Goal: Communication & Community: Answer question/provide support

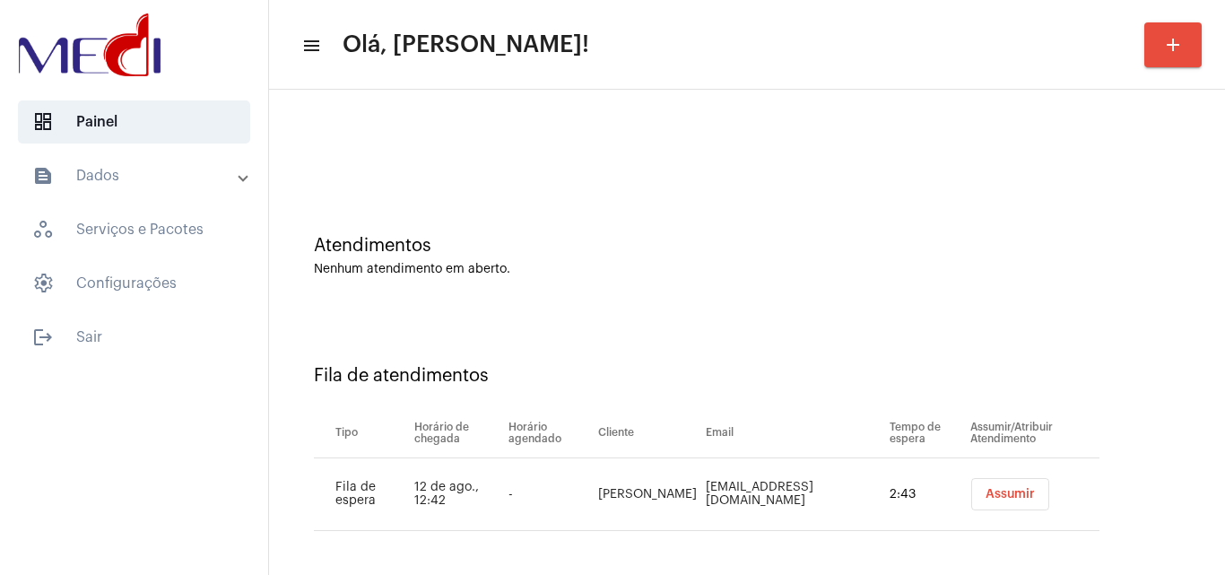
scroll to position [24, 0]
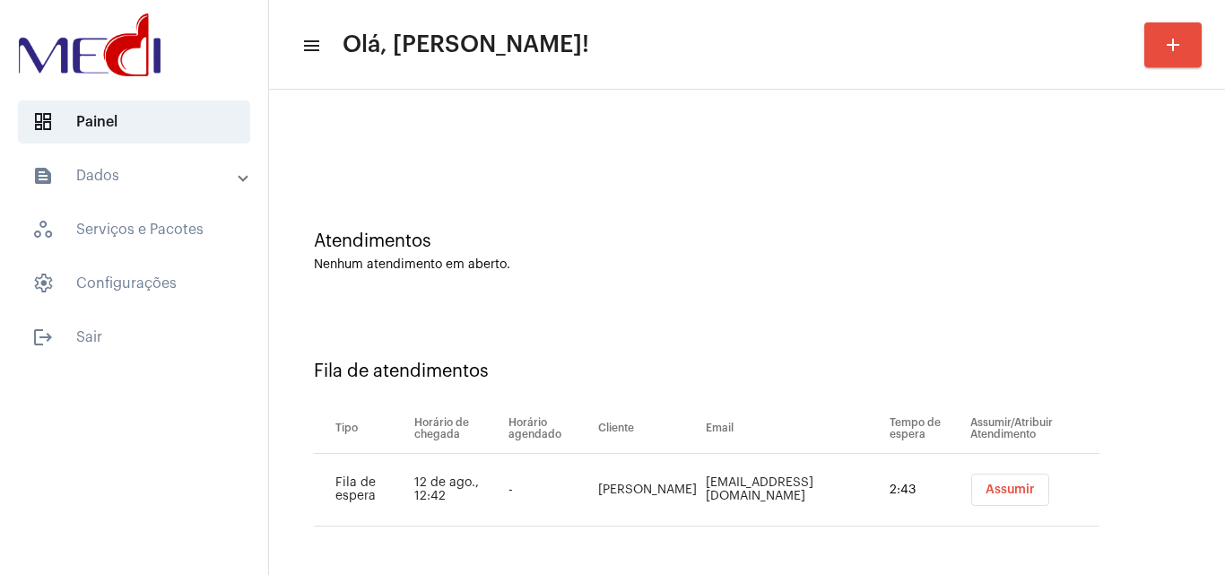
click at [986, 483] on span "Assumir" at bounding box center [1010, 489] width 49 height 13
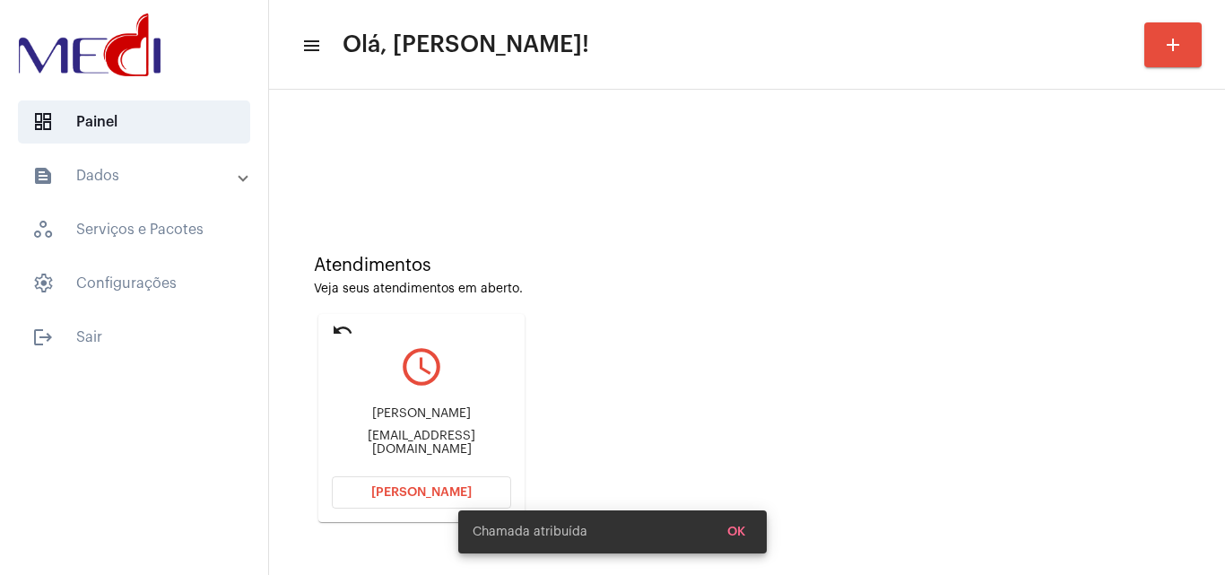
click at [429, 441] on div "leandrocromero7@gmail.com" at bounding box center [421, 443] width 179 height 27
copy mat-card-content "leandrocromero7@gmail.com Abrir Chamada"
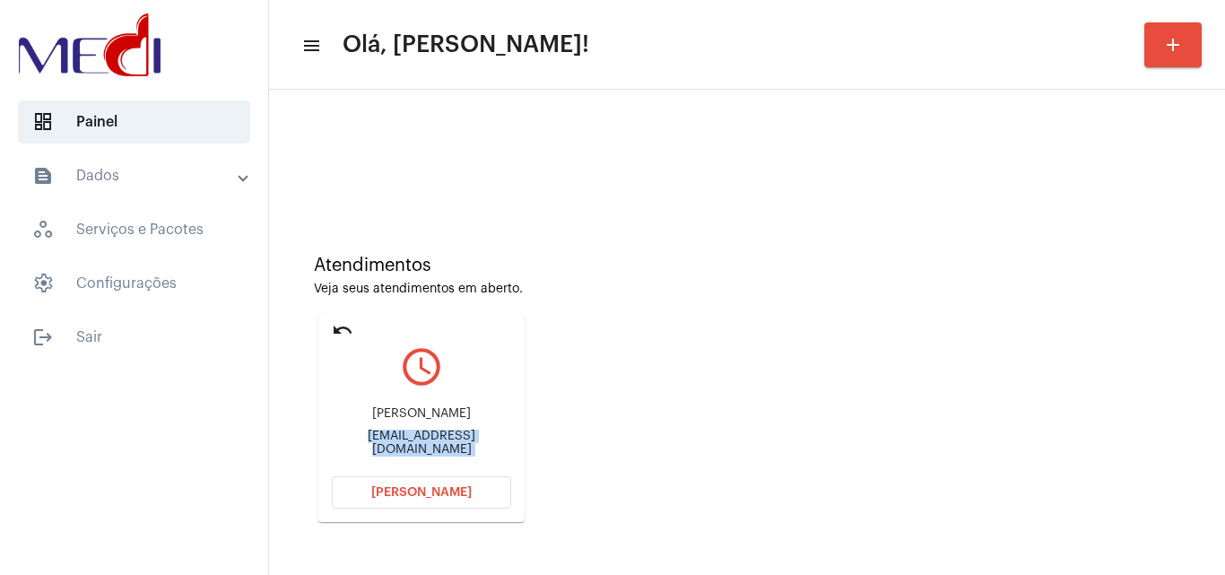
click at [414, 494] on span "Abrir Chamada" at bounding box center [421, 492] width 100 height 13
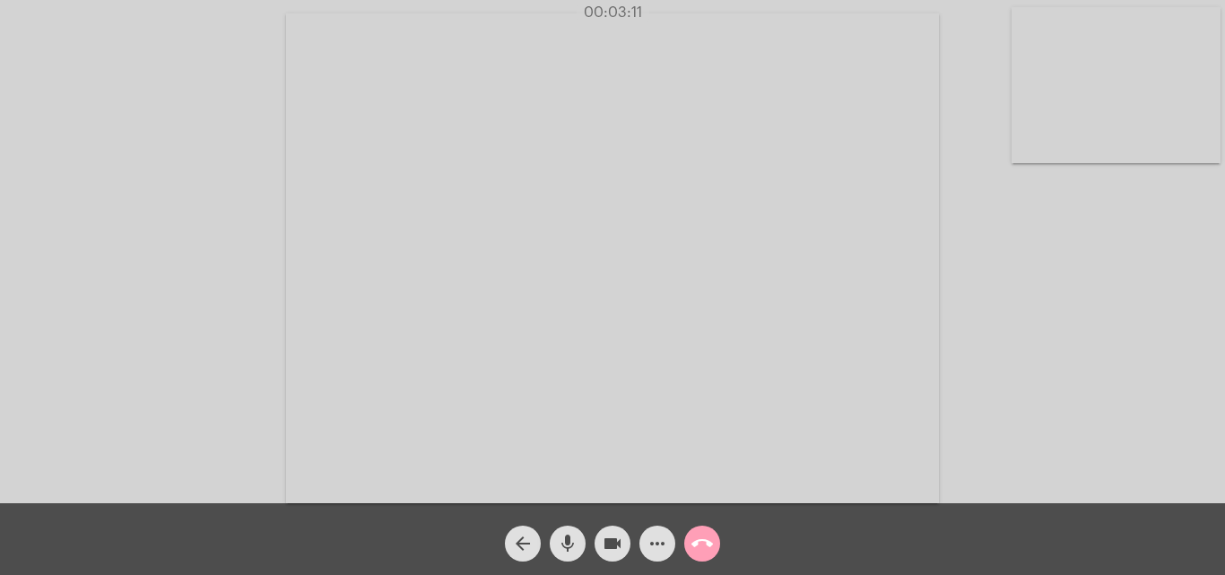
click at [691, 546] on button "call_end" at bounding box center [702, 544] width 36 height 36
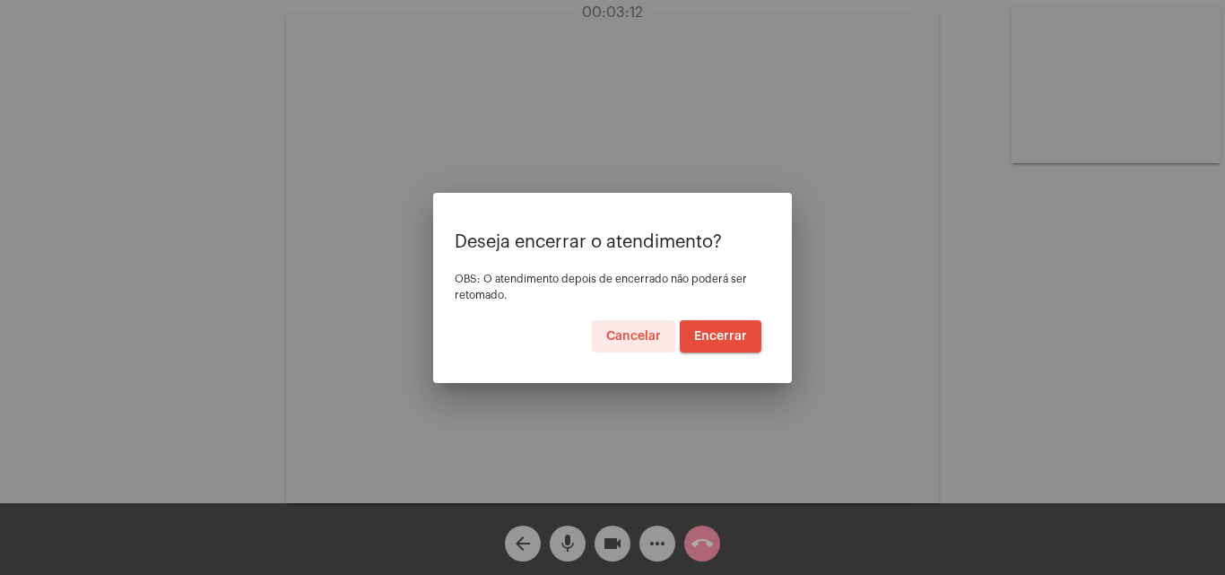
click at [715, 344] on button "Encerrar" at bounding box center [721, 336] width 82 height 32
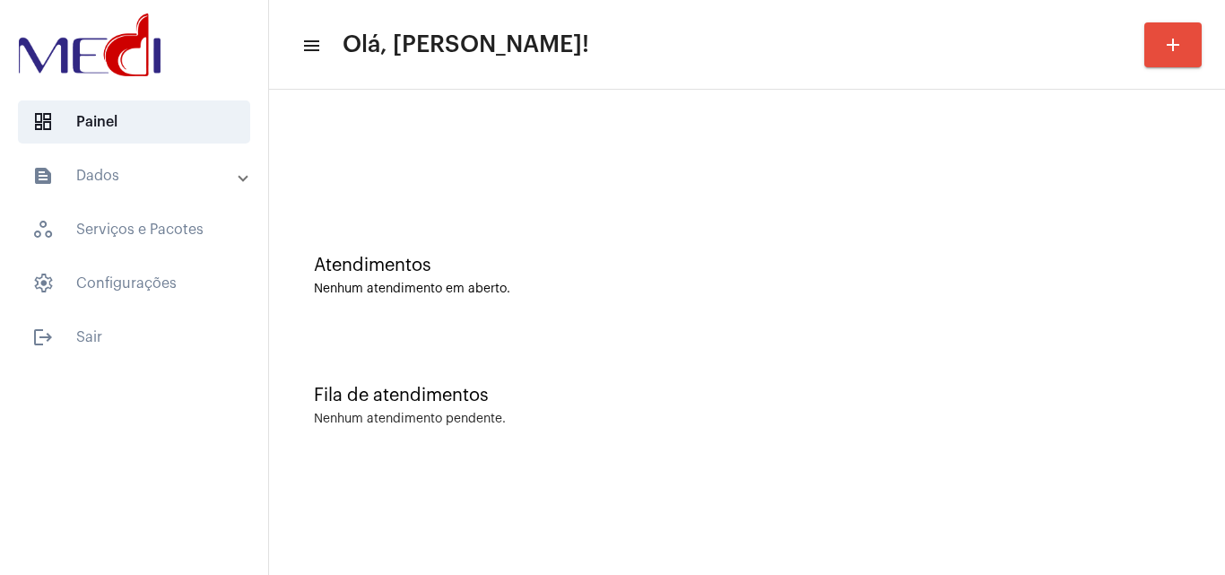
click at [638, 332] on div "Fila de atendimentos Nenhum atendimento pendente." at bounding box center [747, 397] width 938 height 130
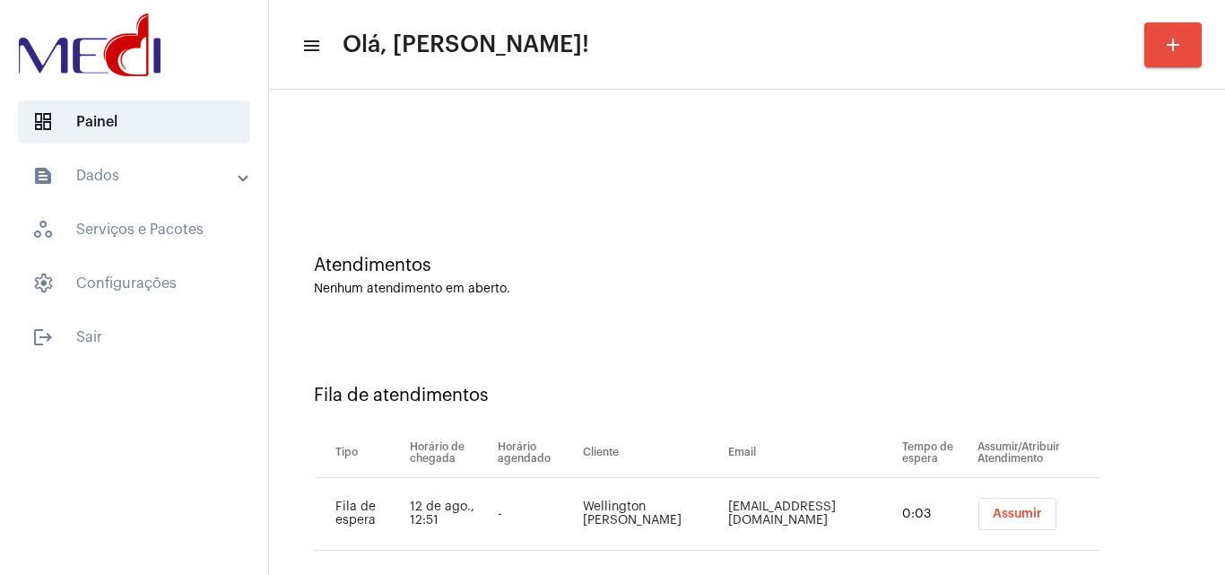
click at [1027, 508] on span "Assumir" at bounding box center [1017, 514] width 49 height 13
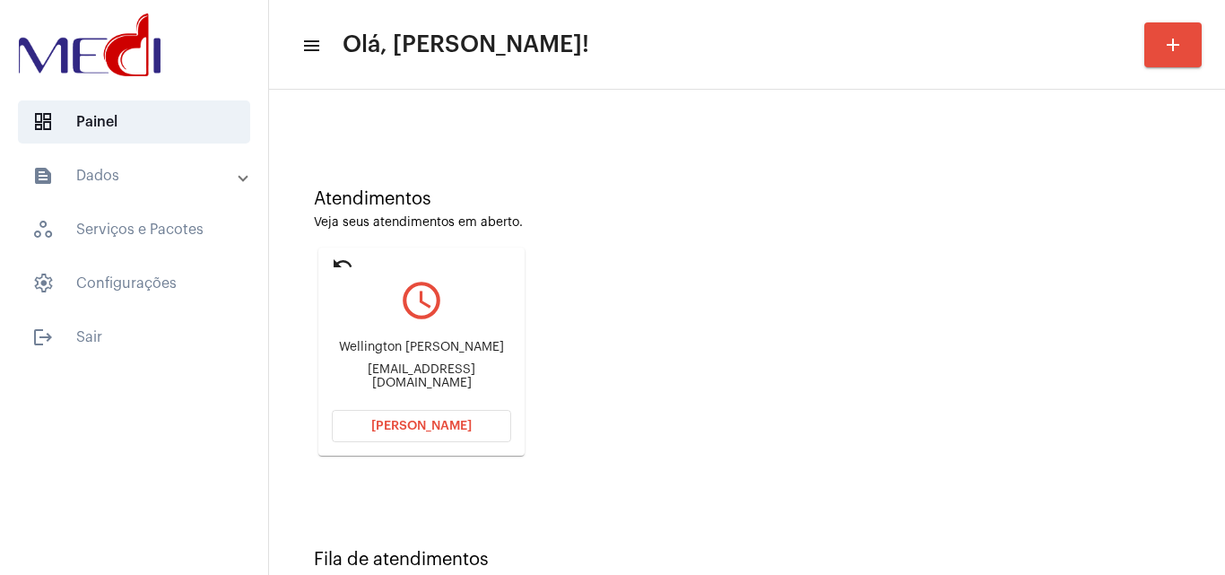
scroll to position [126, 0]
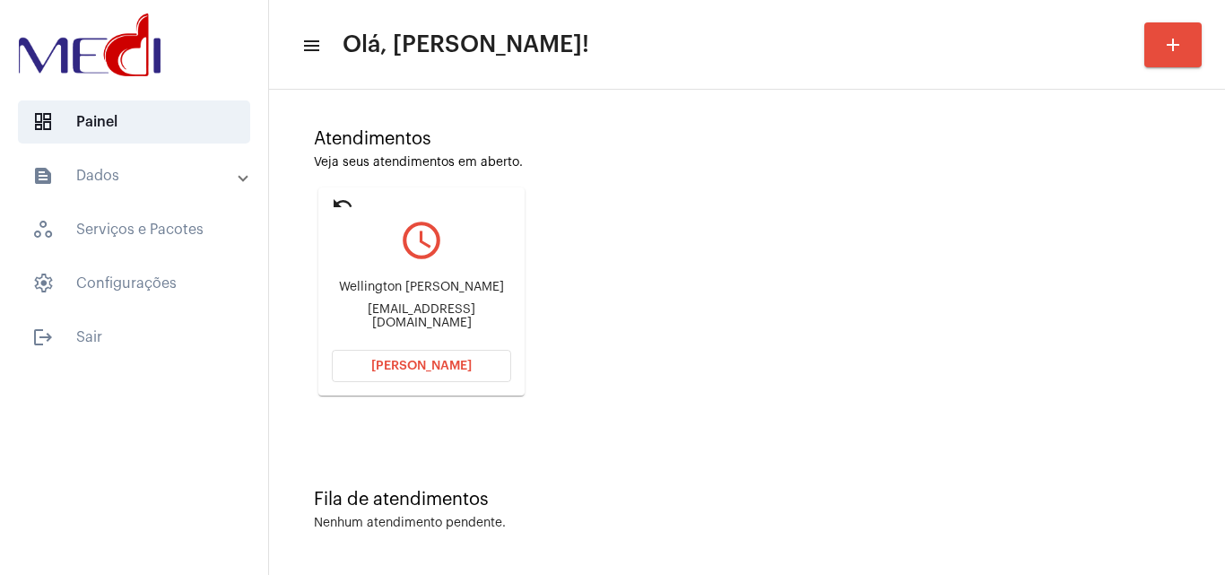
click at [417, 311] on div "[EMAIL_ADDRESS][DOMAIN_NAME]" at bounding box center [421, 316] width 179 height 27
click at [417, 311] on div "Wellington_vicente@hotmail.com" at bounding box center [421, 316] width 179 height 27
copy mat-card-content "Wellington_vicente@hotmail.com Abrir Chamada"
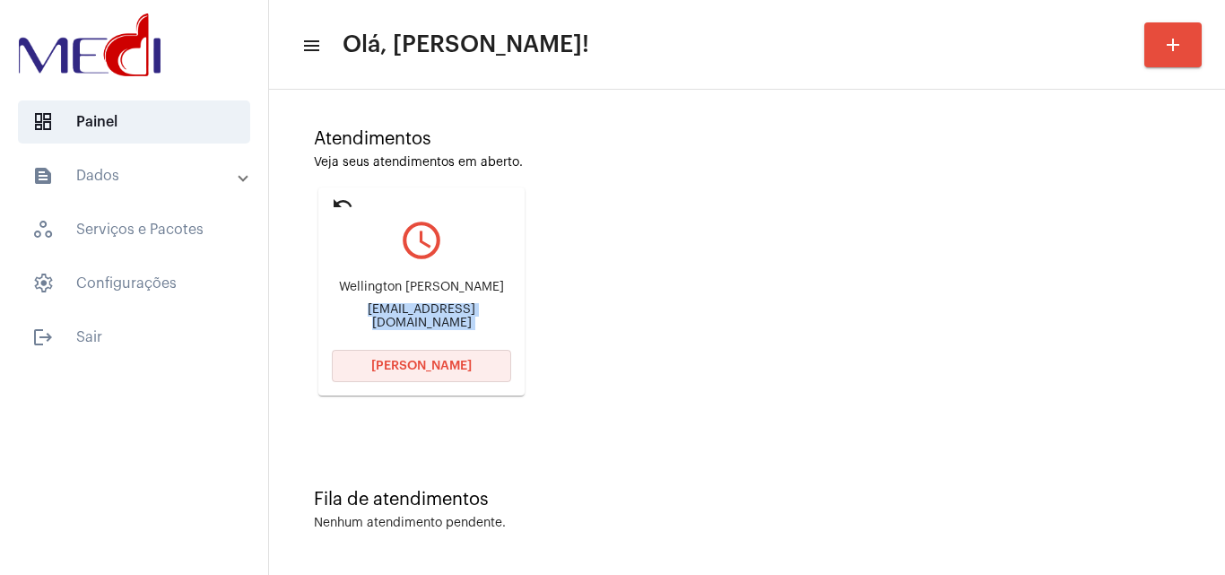
click at [414, 361] on span "[PERSON_NAME]" at bounding box center [421, 366] width 100 height 13
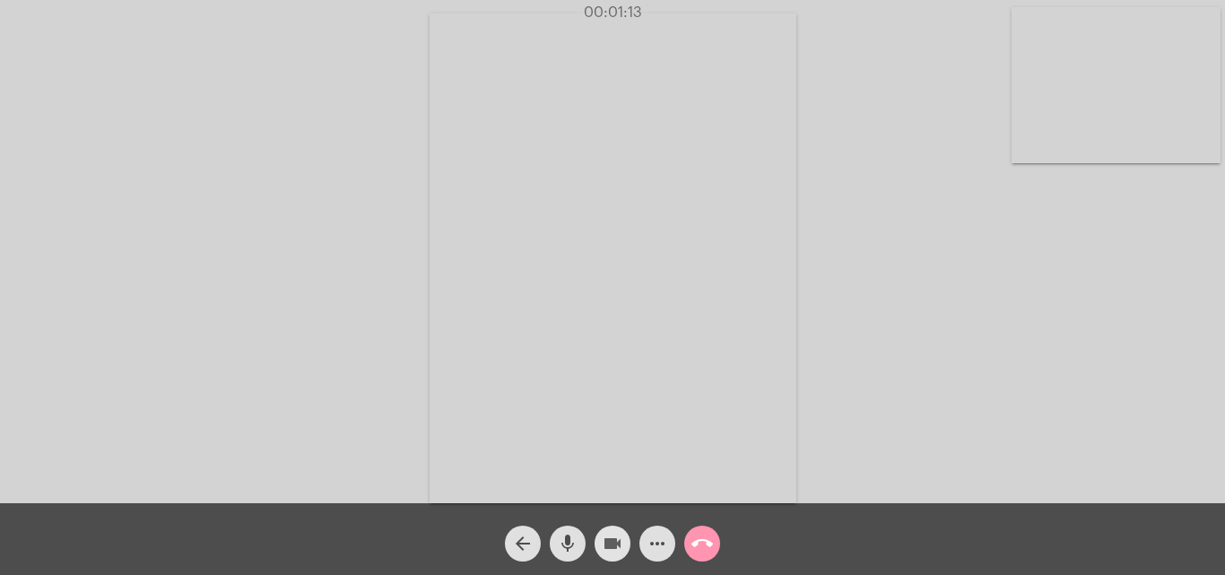
drag, startPoint x: 609, startPoint y: 550, endPoint x: 590, endPoint y: 545, distance: 19.4
click at [601, 547] on button "videocam" at bounding box center [613, 544] width 36 height 36
click at [575, 545] on mat-icon "mic" at bounding box center [568, 544] width 22 height 22
click at [605, 545] on mat-icon "videocam_off" at bounding box center [613, 544] width 22 height 22
click at [559, 551] on mat-icon "mic_off" at bounding box center [568, 544] width 22 height 22
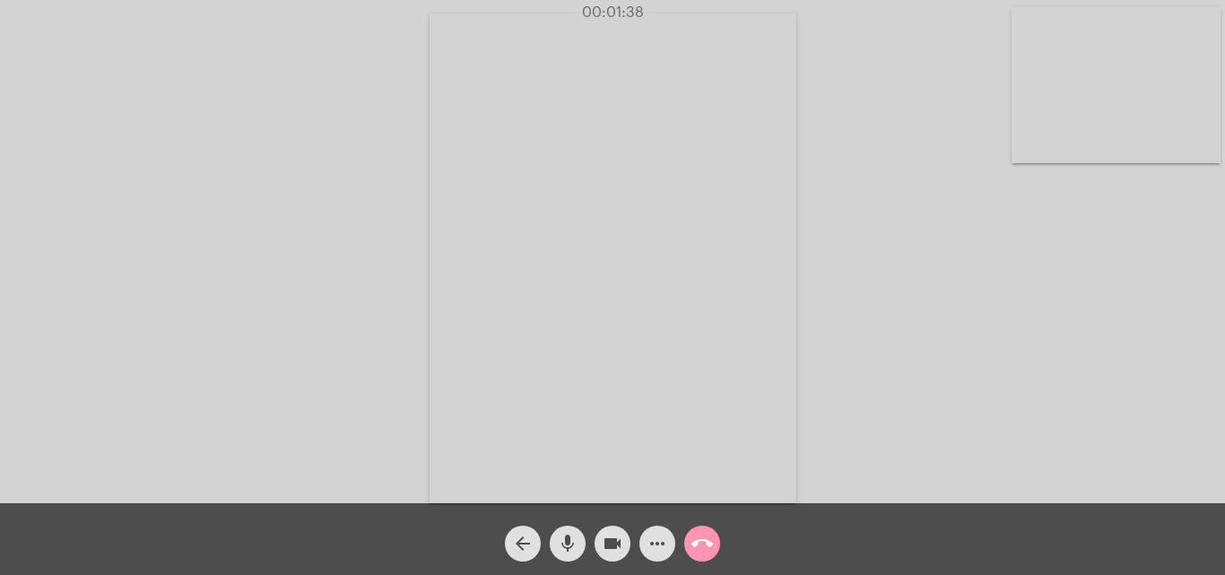
click at [616, 543] on mat-icon "videocam" at bounding box center [613, 544] width 22 height 22
click at [569, 549] on mat-icon "mic" at bounding box center [568, 544] width 22 height 22
click at [569, 549] on mat-icon "mic_off" at bounding box center [568, 544] width 22 height 22
click at [602, 550] on mat-icon "videocam_off" at bounding box center [613, 544] width 22 height 22
click at [701, 538] on mat-icon "call_end" at bounding box center [703, 544] width 22 height 22
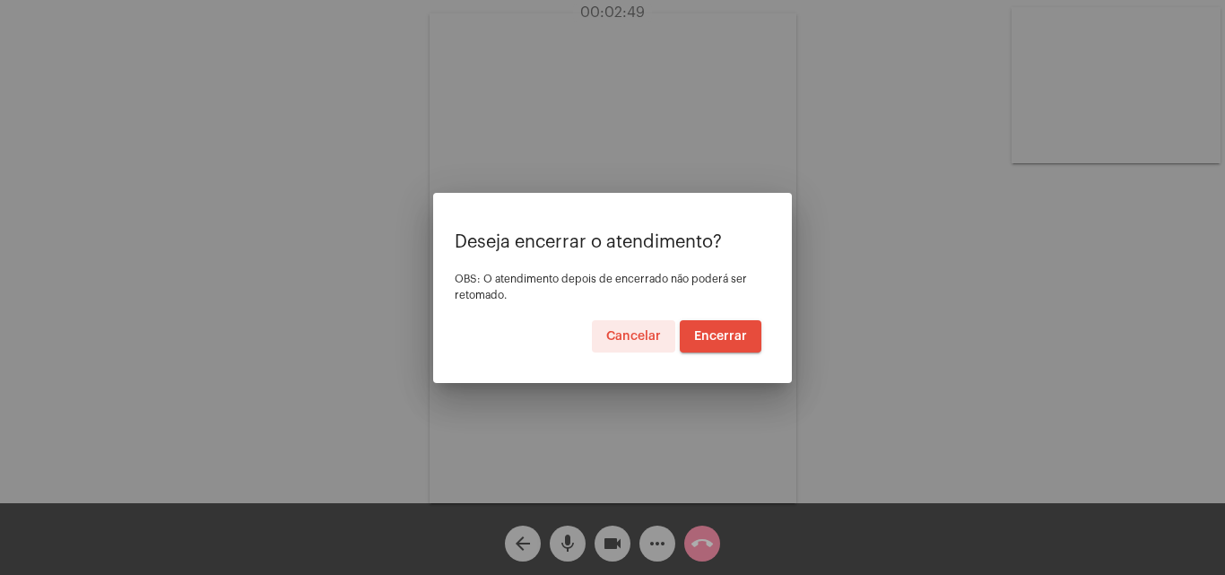
click at [736, 335] on span "Encerrar" at bounding box center [720, 336] width 53 height 13
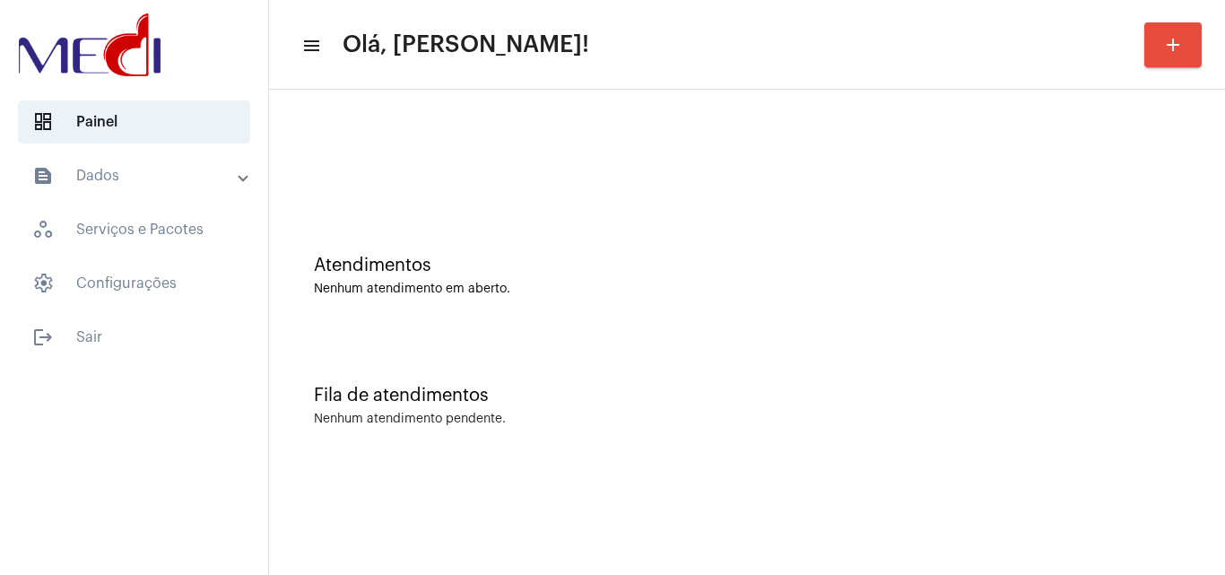
click at [1089, 433] on div "Fila de atendimentos Nenhum atendimento pendente." at bounding box center [747, 397] width 938 height 130
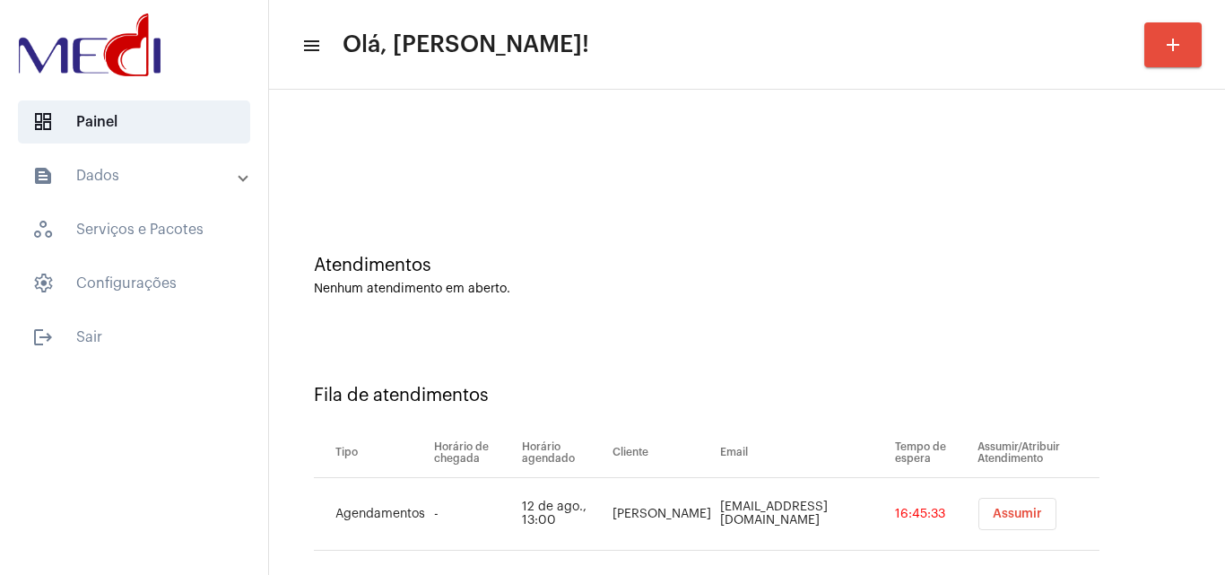
click at [998, 500] on button "Assumir" at bounding box center [1018, 514] width 78 height 32
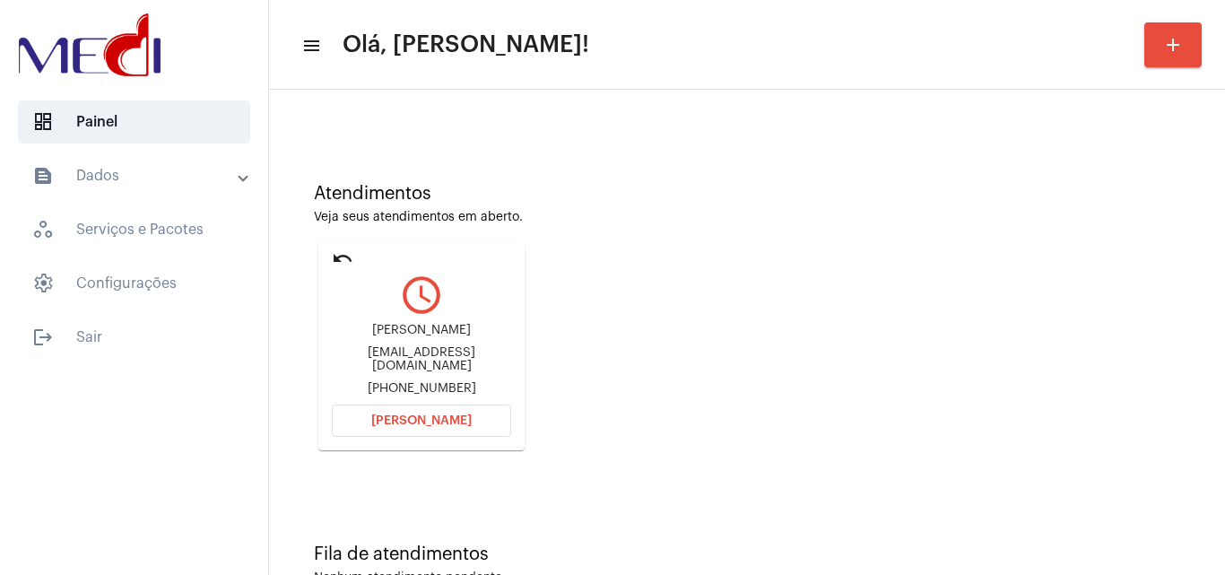
scroll to position [126, 0]
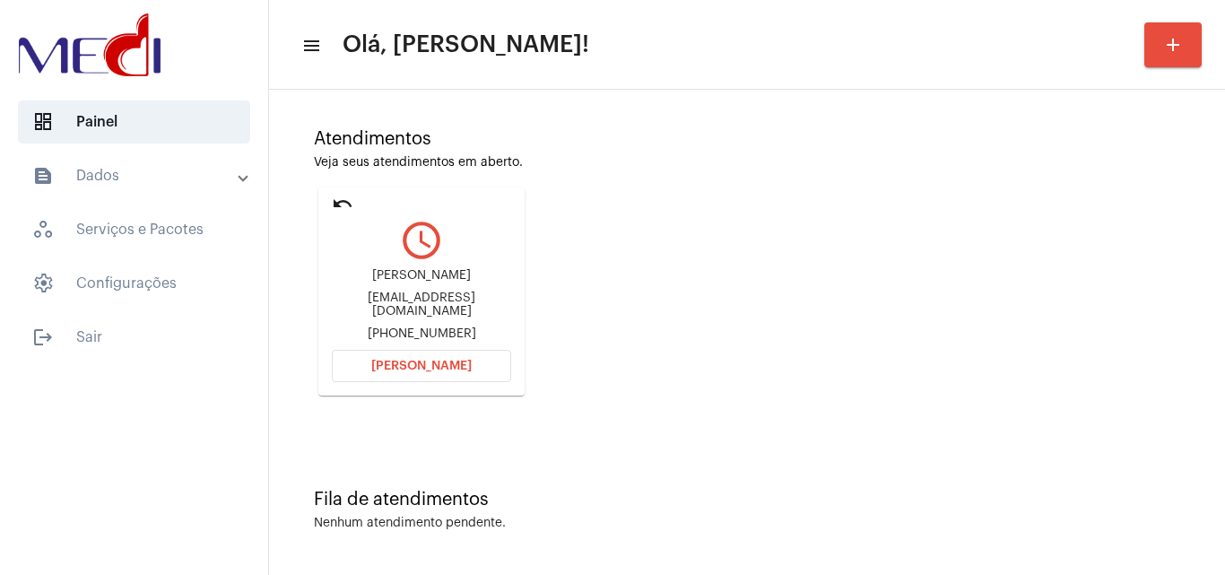
click at [390, 310] on div "sdornellas1@gmail.com" at bounding box center [421, 305] width 179 height 27
copy div "sdornellas1@gmail.com"
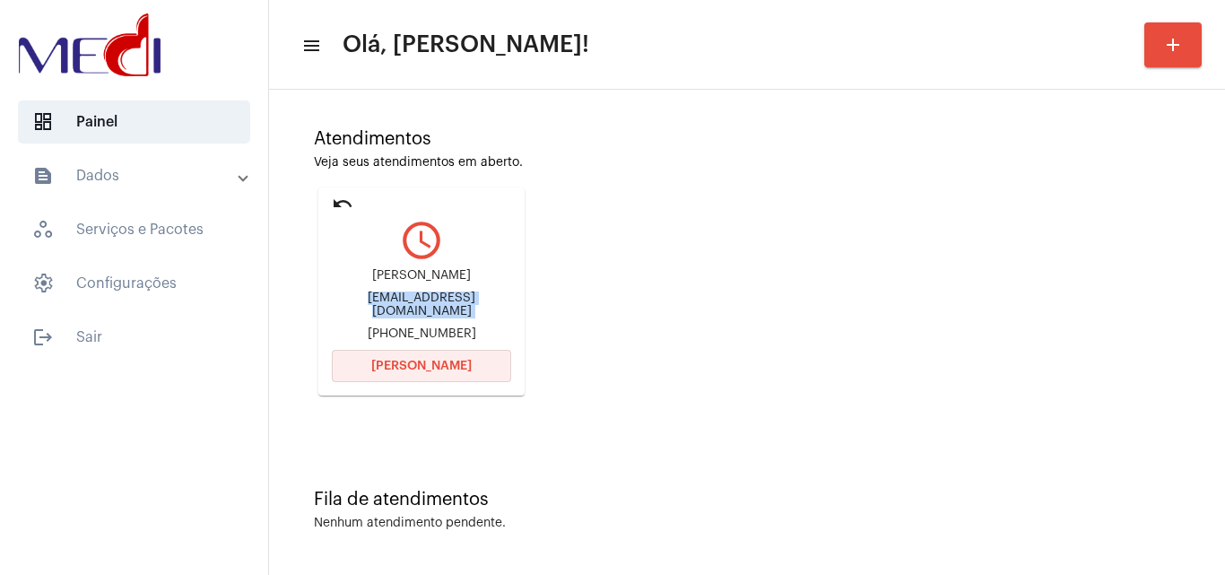
click at [418, 361] on span "Abrir Chamada" at bounding box center [421, 366] width 100 height 13
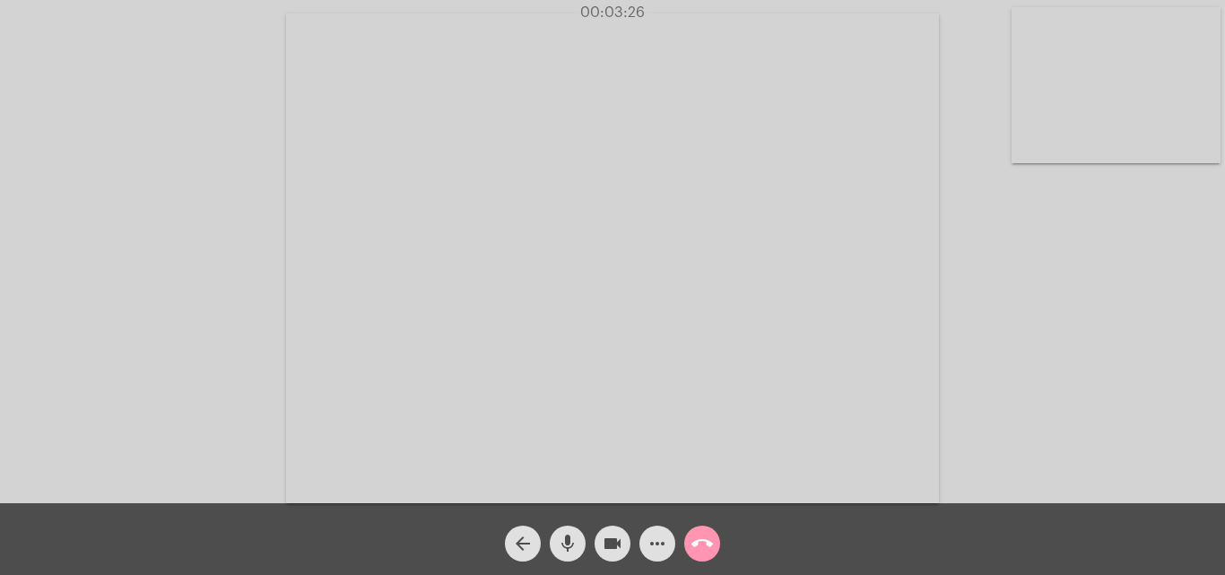
click at [703, 536] on mat-icon "call_end" at bounding box center [703, 544] width 22 height 22
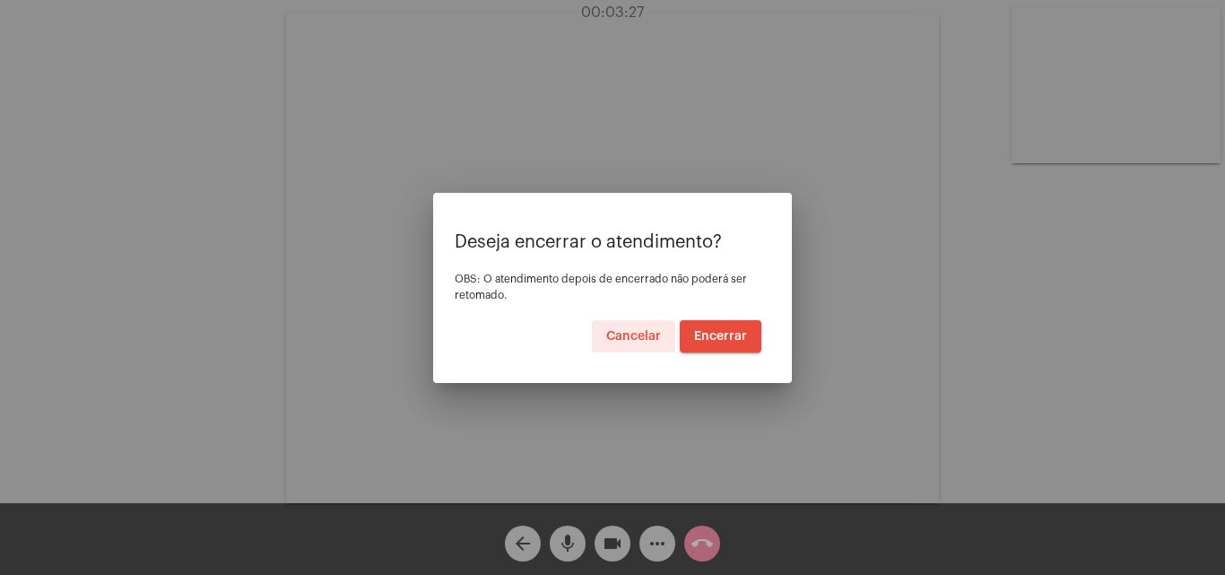
click at [742, 327] on button "Encerrar" at bounding box center [721, 336] width 82 height 32
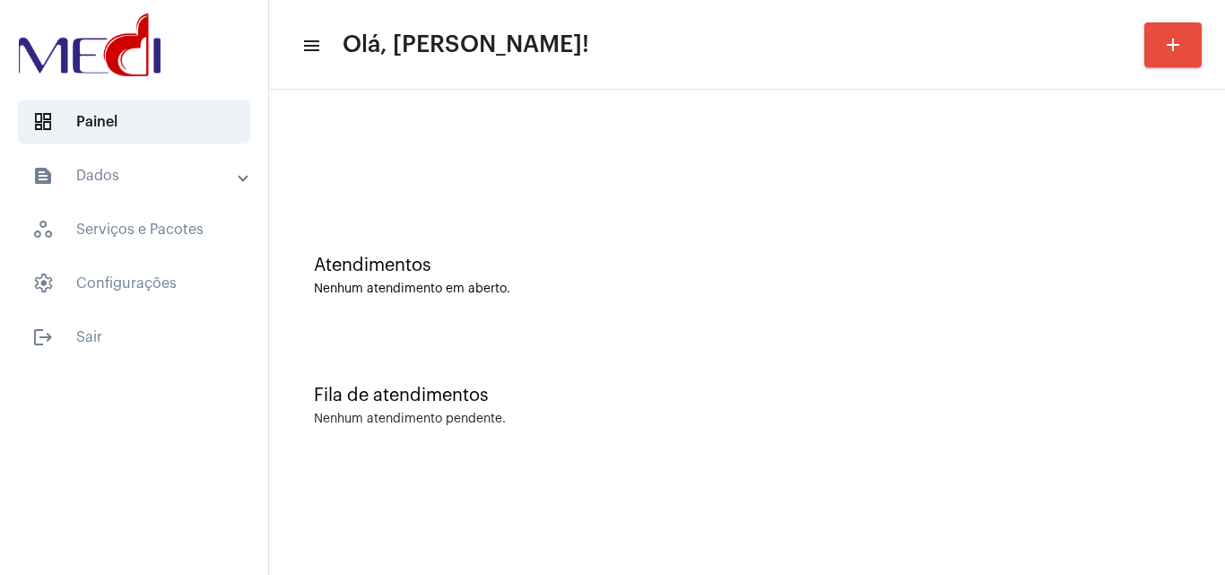
click at [1059, 350] on div "Fila de atendimentos Nenhum atendimento pendente." at bounding box center [747, 397] width 938 height 130
click at [1067, 265] on div "Atendimentos" at bounding box center [747, 266] width 867 height 20
click at [1173, 341] on div "Fila de atendimentos Nenhum atendimento pendente." at bounding box center [747, 397] width 938 height 130
click at [1017, 384] on div "Fila de atendimentos Nenhum atendimento pendente." at bounding box center [747, 397] width 938 height 130
click at [1152, 379] on div "Fila de atendimentos Nenhum atendimento pendente." at bounding box center [747, 397] width 938 height 130
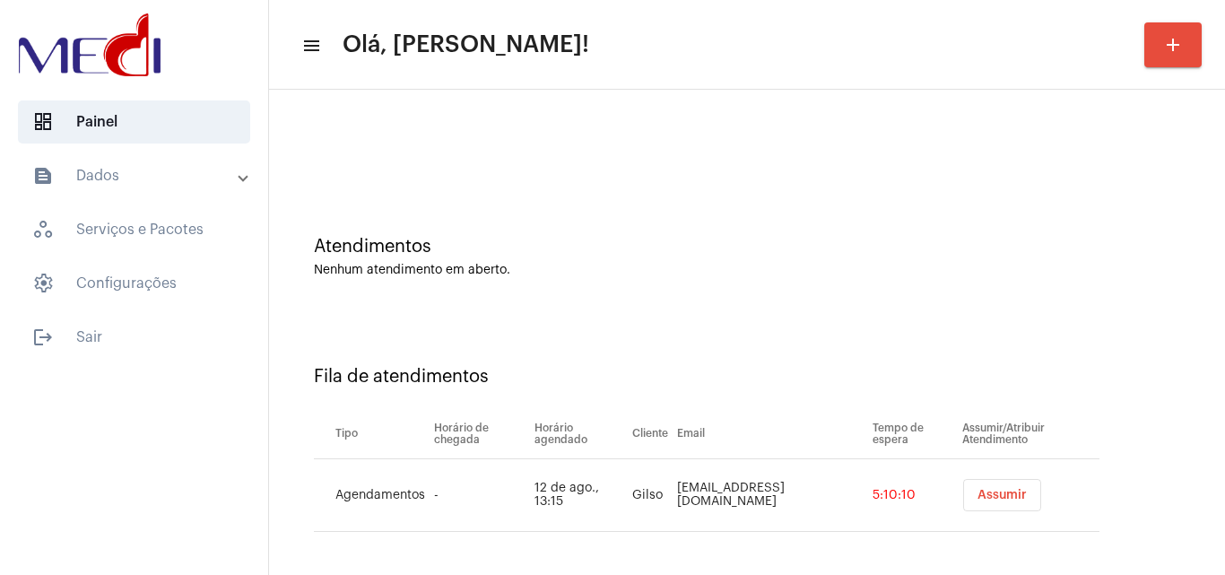
scroll to position [24, 0]
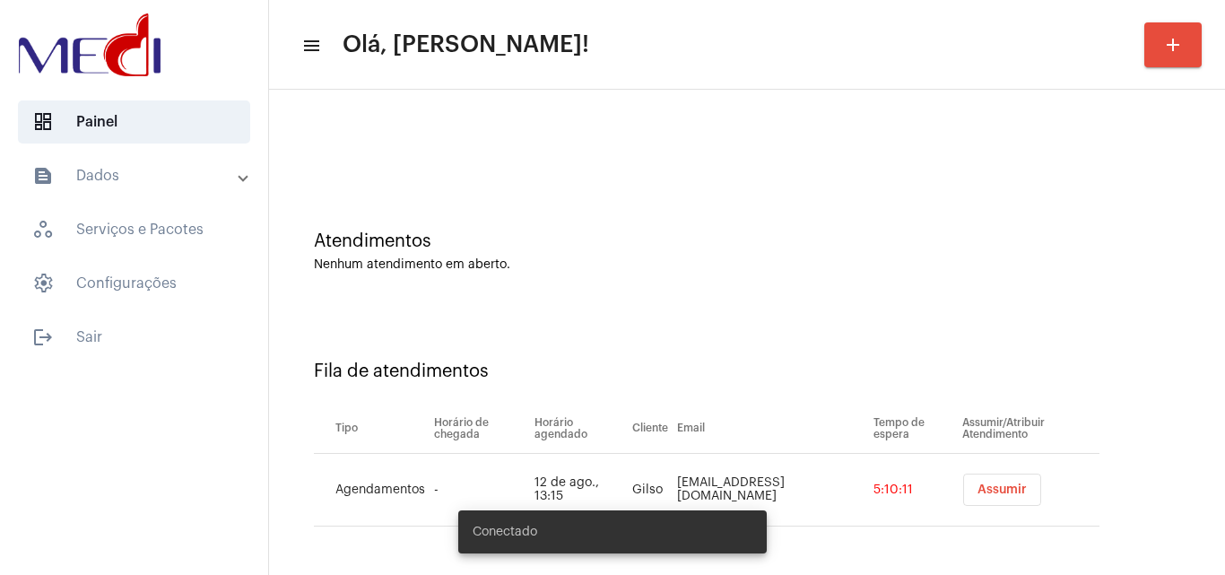
click at [988, 487] on span "Assumir" at bounding box center [1002, 489] width 49 height 13
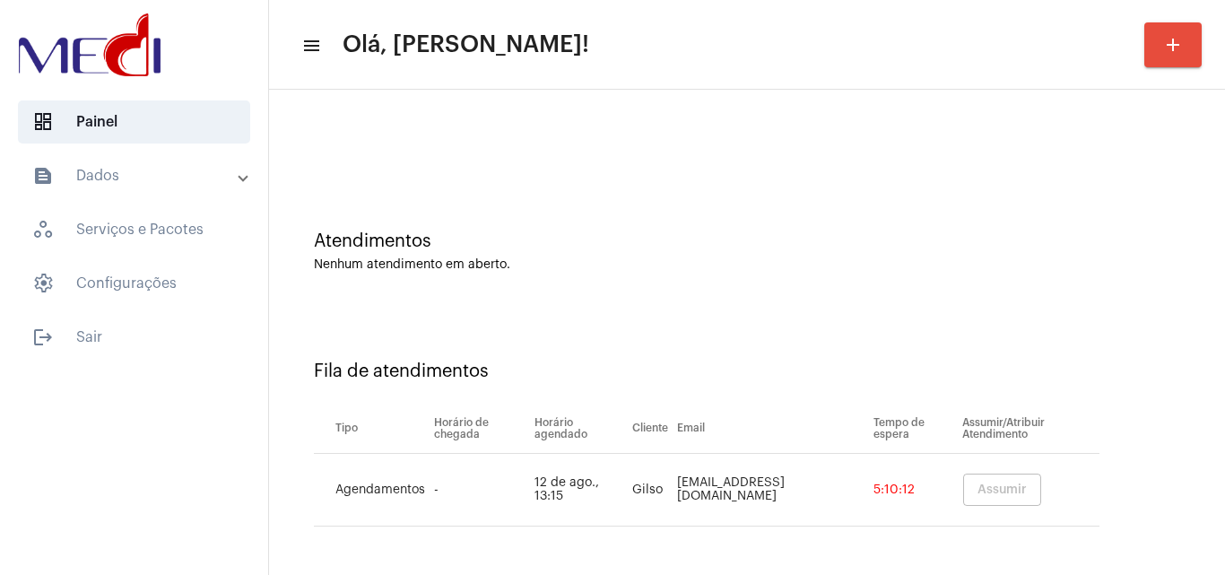
scroll to position [0, 0]
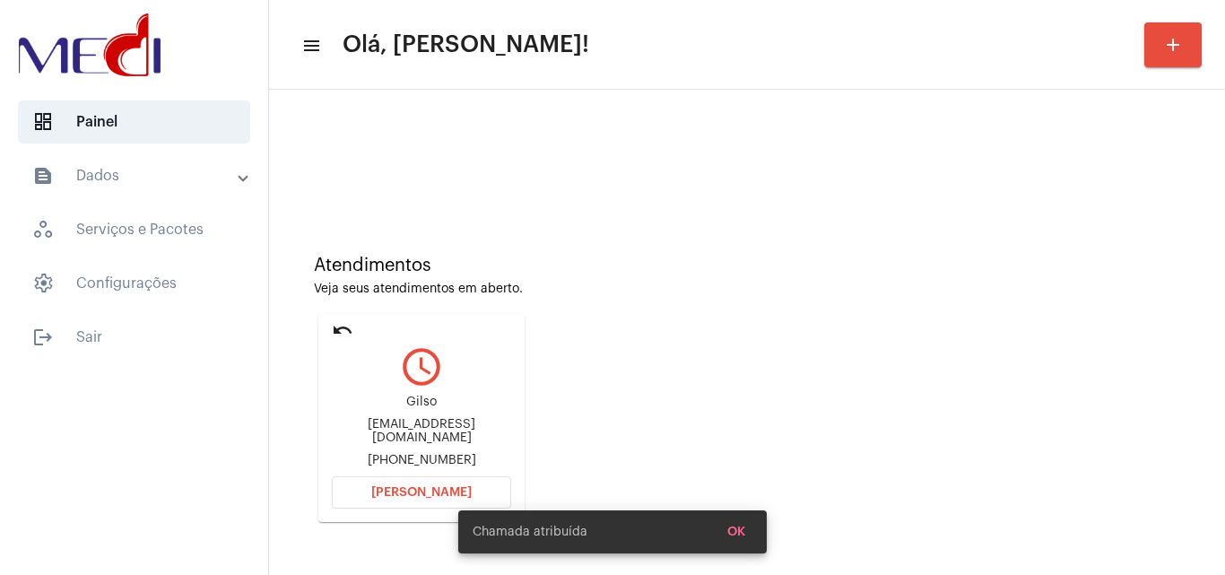
click at [439, 454] on div "+5548984115490" at bounding box center [421, 460] width 179 height 13
click at [459, 431] on div "rodrigobieca@hotmail.com" at bounding box center [421, 431] width 179 height 27
copy div "rodrigobieca@hotmail.com"
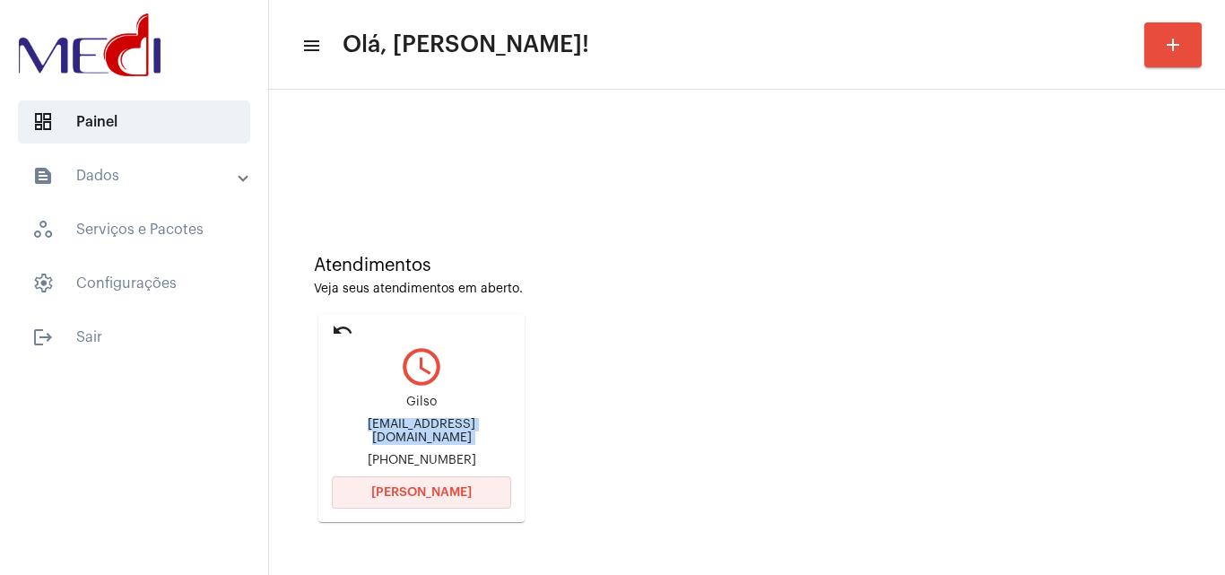
click at [404, 501] on button "Abrir Chamada" at bounding box center [421, 492] width 179 height 32
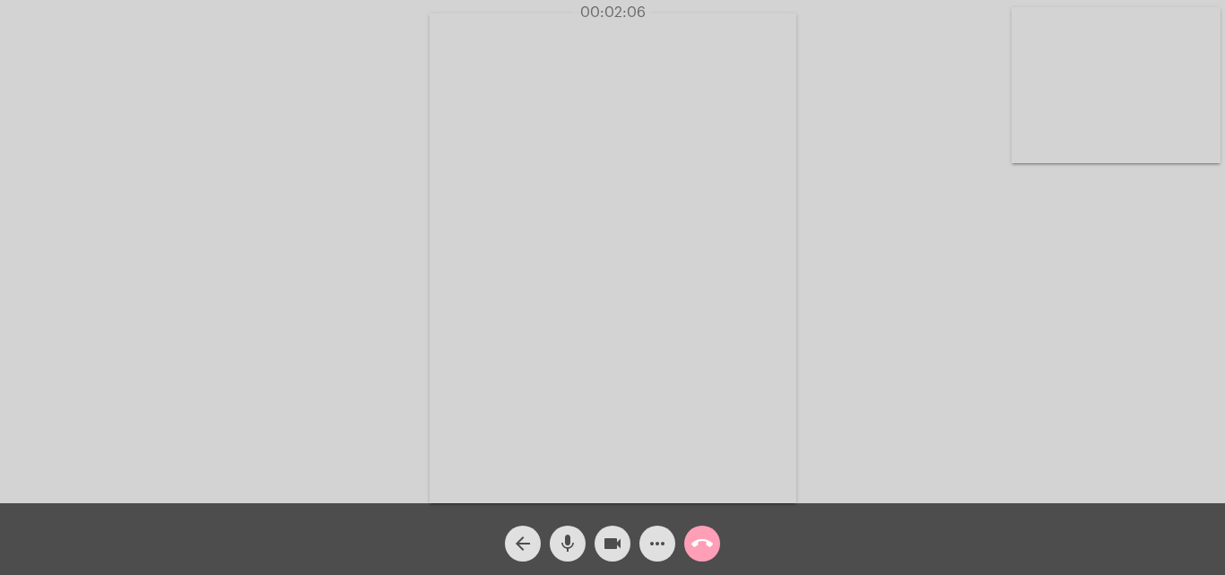
click at [704, 550] on mat-icon "call_end" at bounding box center [703, 544] width 22 height 22
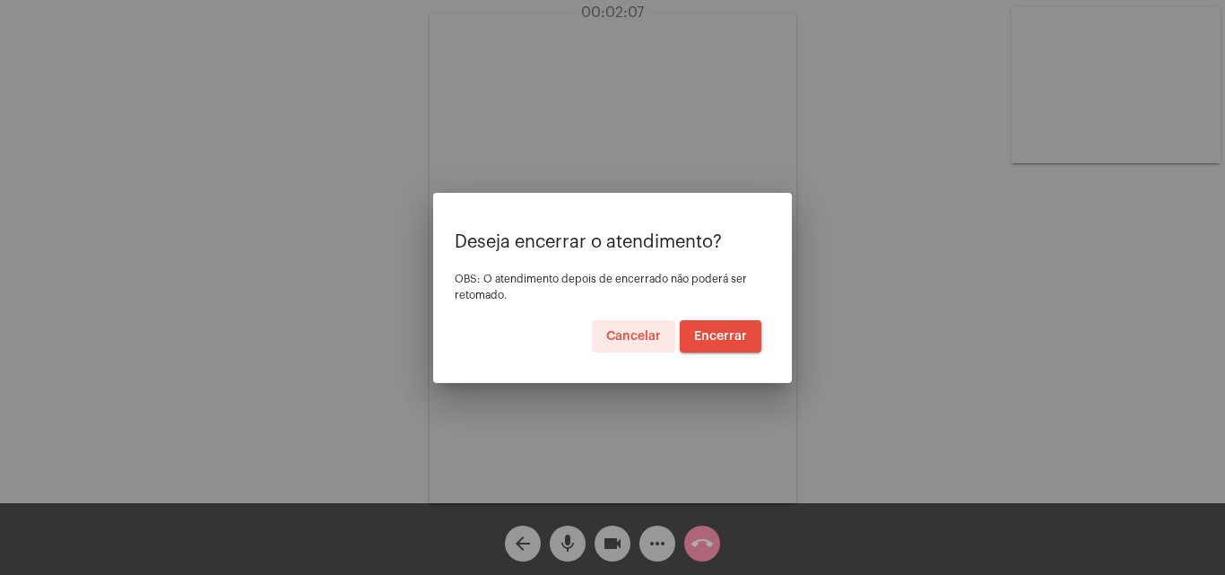
click at [713, 343] on button "Encerrar" at bounding box center [721, 336] width 82 height 32
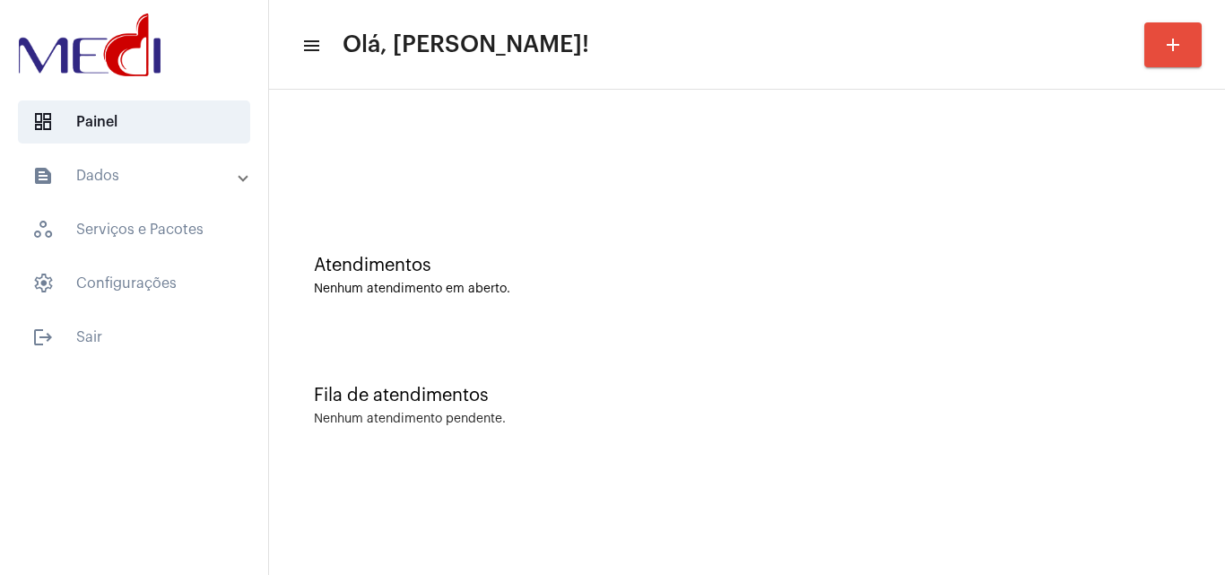
click at [1145, 338] on div "Fila de atendimentos Nenhum atendimento pendente." at bounding box center [747, 397] width 938 height 130
click at [1145, 370] on div "Fila de atendimentos Nenhum atendimento pendente." at bounding box center [747, 397] width 938 height 130
click at [1077, 431] on div "Fila de atendimentos Nenhum atendimento pendente." at bounding box center [747, 397] width 938 height 130
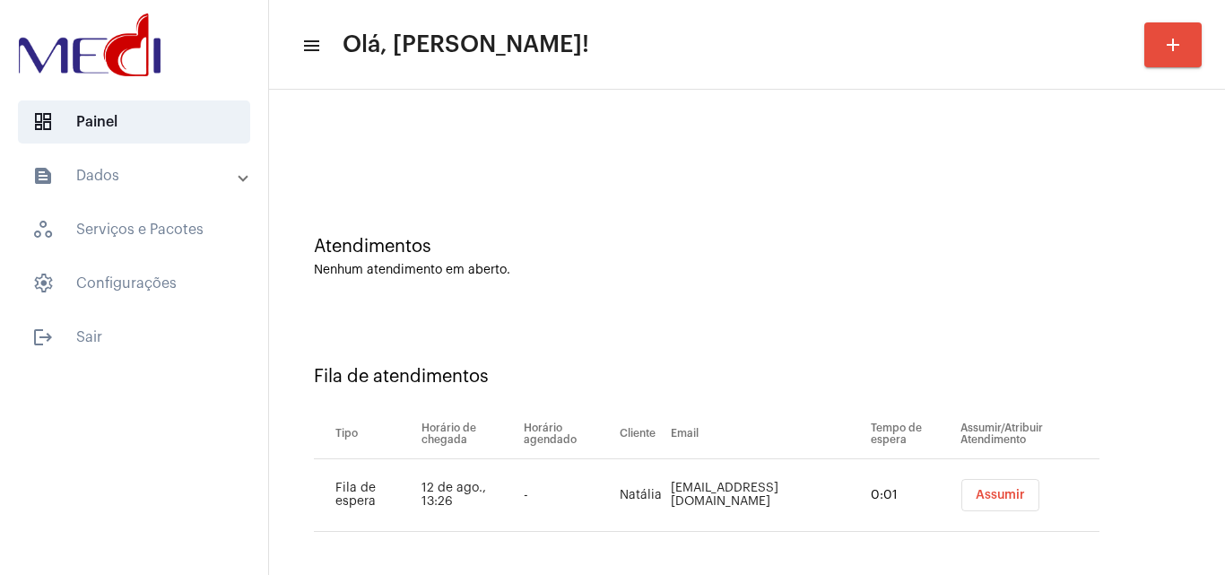
scroll to position [24, 0]
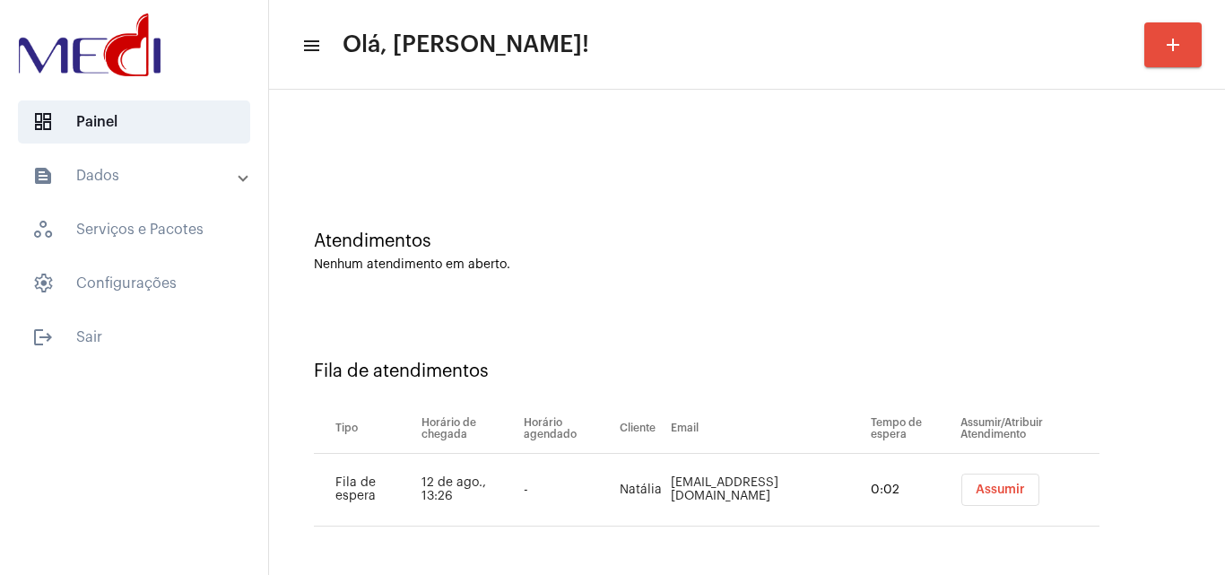
click at [991, 489] on span "Assumir" at bounding box center [1000, 489] width 49 height 13
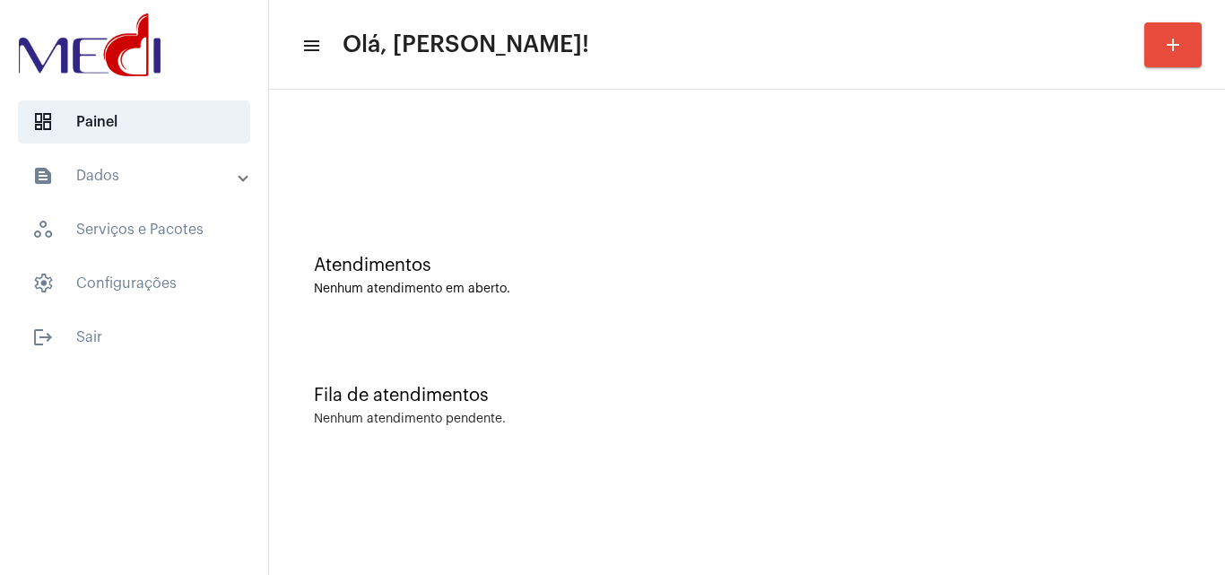
scroll to position [0, 0]
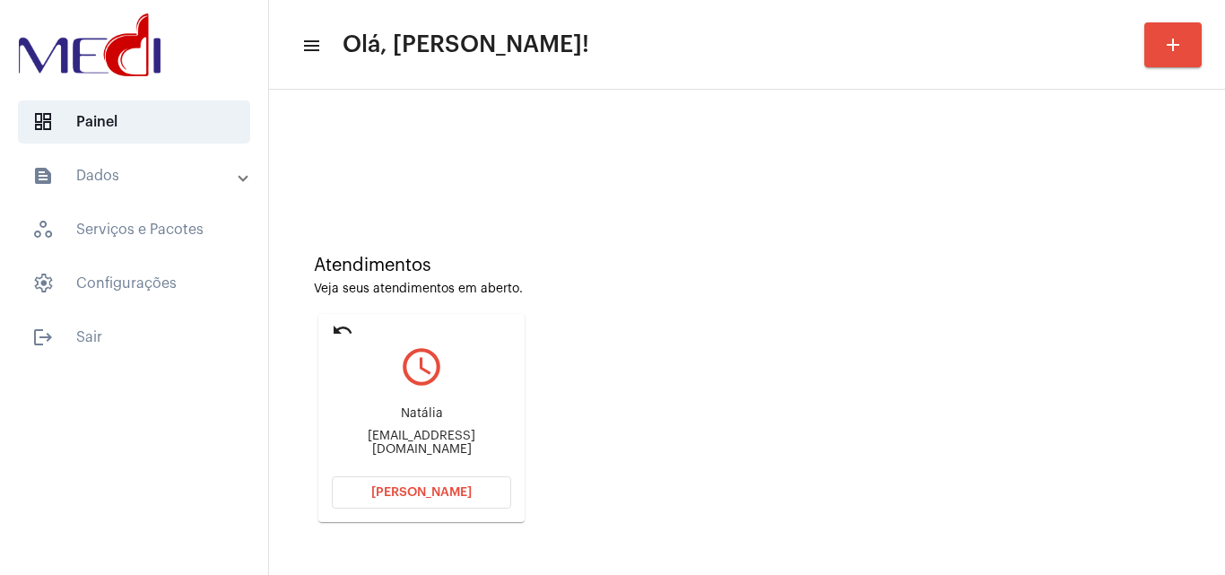
drag, startPoint x: 1096, startPoint y: 433, endPoint x: 894, endPoint y: 459, distance: 203.5
click at [1087, 433] on div "Atendimentos Veja seus atendimentos em aberto. undo query_builder Natália nralv…" at bounding box center [747, 382] width 938 height 361
click at [430, 446] on div "nralves24@hotmail.com" at bounding box center [421, 443] width 179 height 27
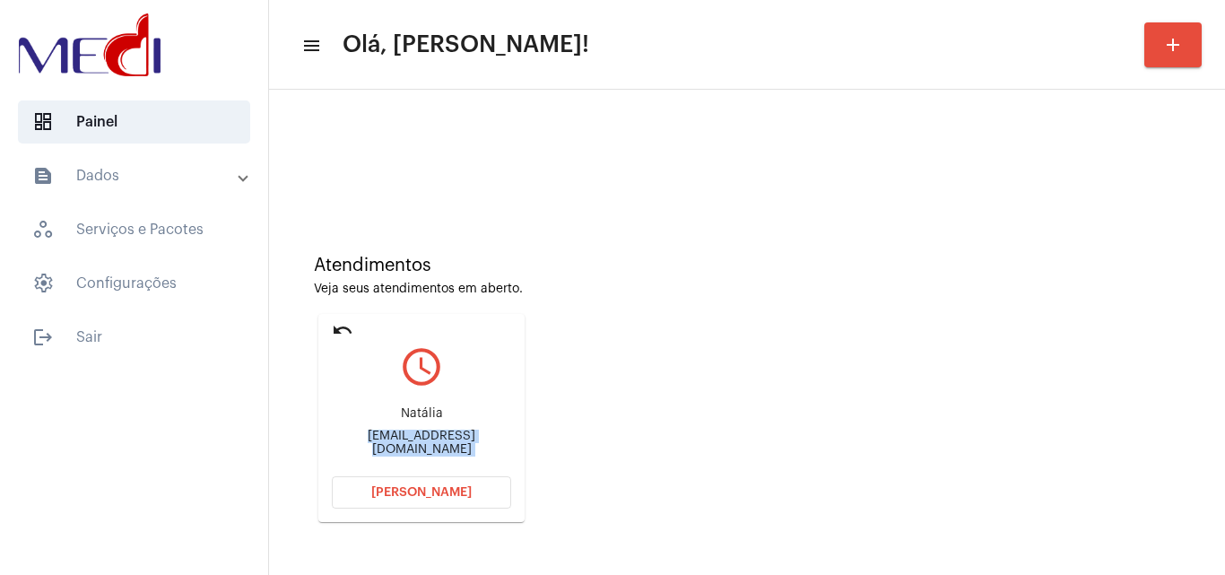
copy mat-card-content "nralves24@hotmail.com Abrir Chamada"
click at [1062, 353] on div "Atendimentos Veja seus atendimentos em aberto. undo query_builder Natália nralv…" at bounding box center [747, 382] width 938 height 361
click at [414, 501] on button "Abrir Chamada" at bounding box center [421, 492] width 179 height 32
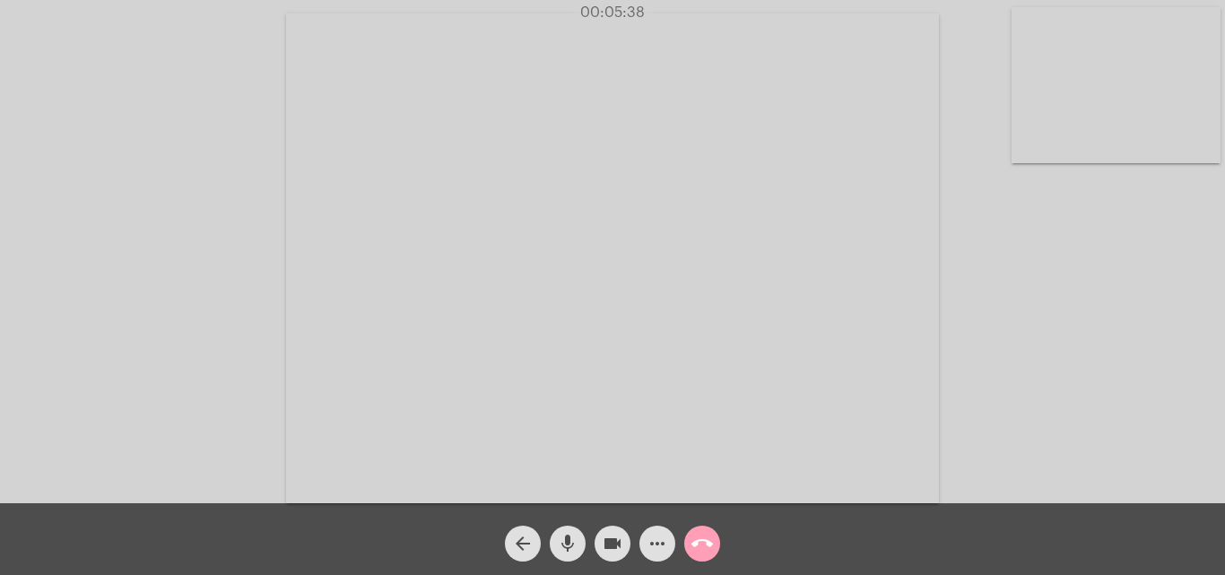
click at [700, 537] on mat-icon "call_end" at bounding box center [703, 544] width 22 height 22
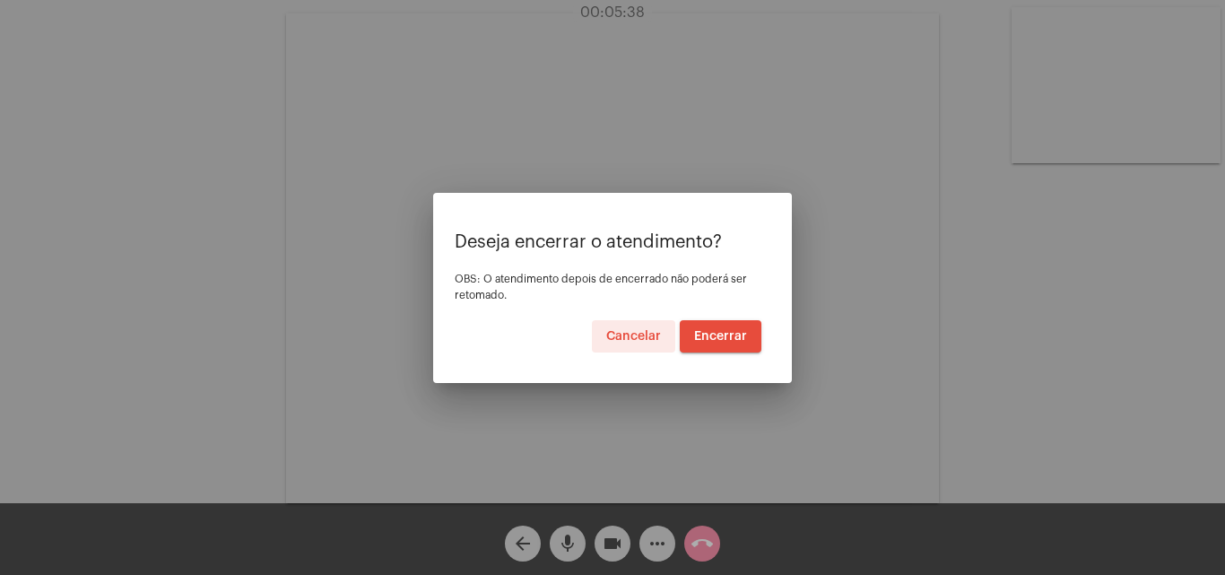
click at [719, 346] on button "Encerrar" at bounding box center [721, 336] width 82 height 32
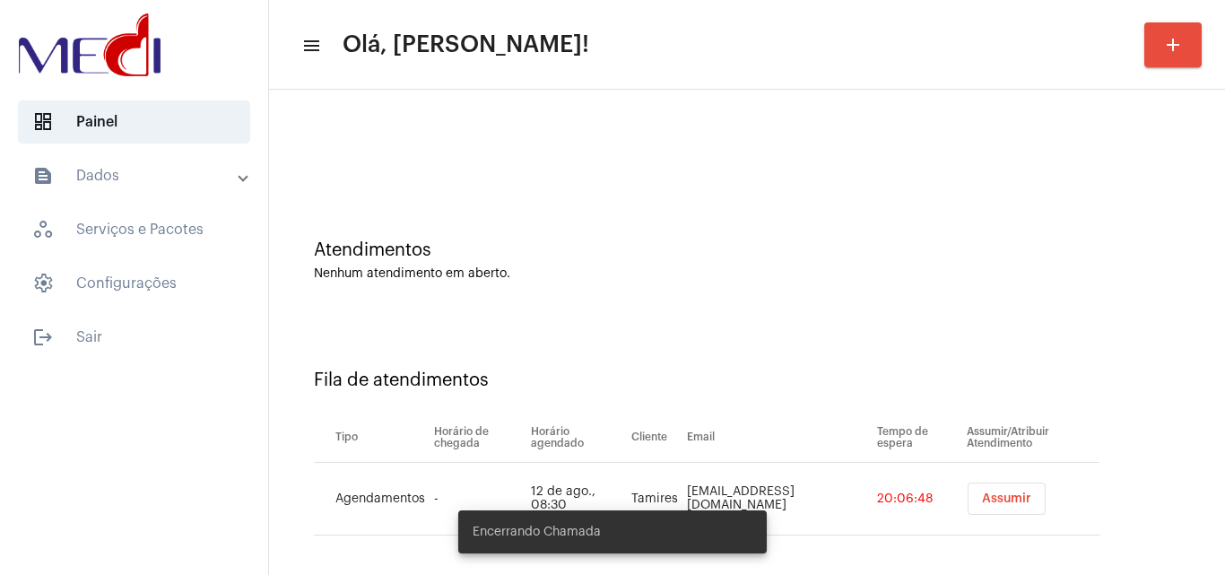
scroll to position [24, 0]
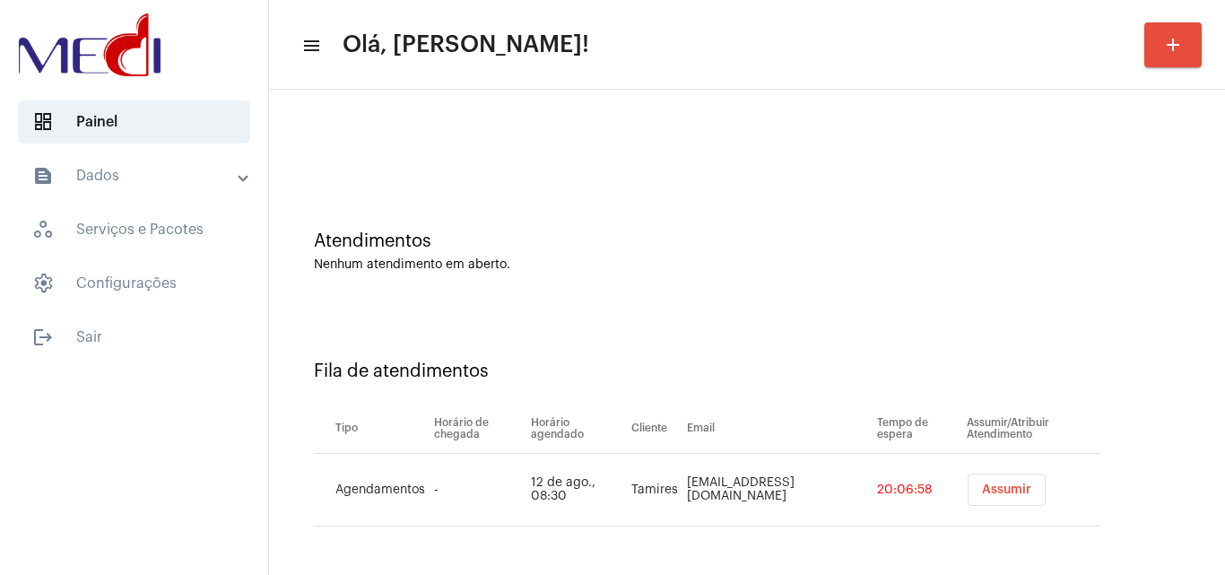
click at [982, 489] on span "Assumir" at bounding box center [1006, 489] width 49 height 13
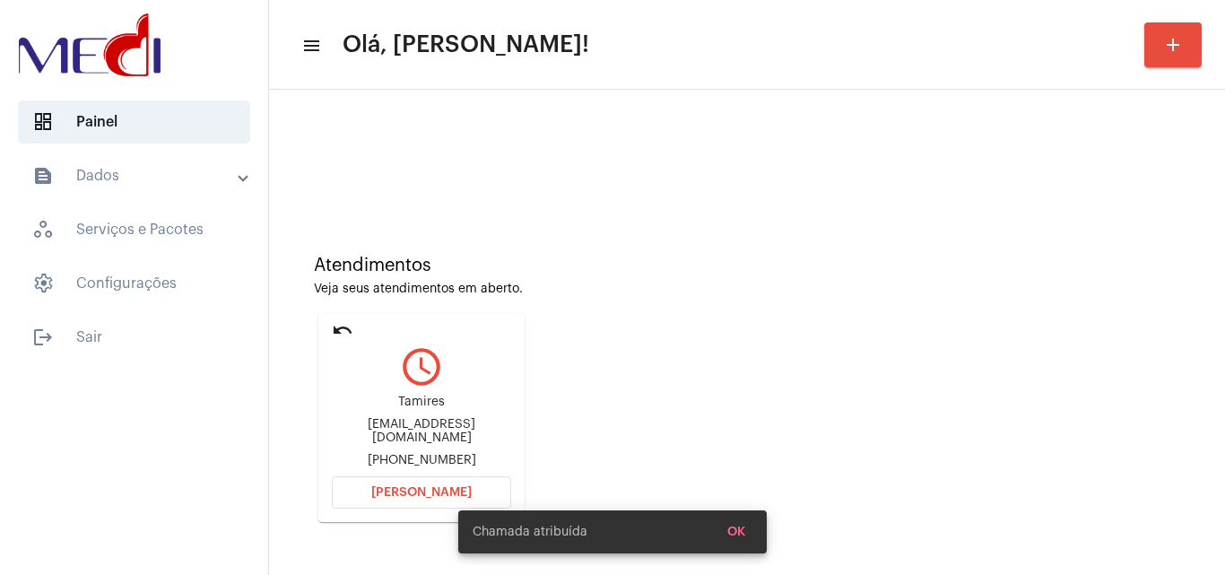
click at [450, 431] on div "Tamiresvalandro5@gmail.com" at bounding box center [421, 431] width 179 height 27
copy div "Tamiresvalandro5@gmail.com"
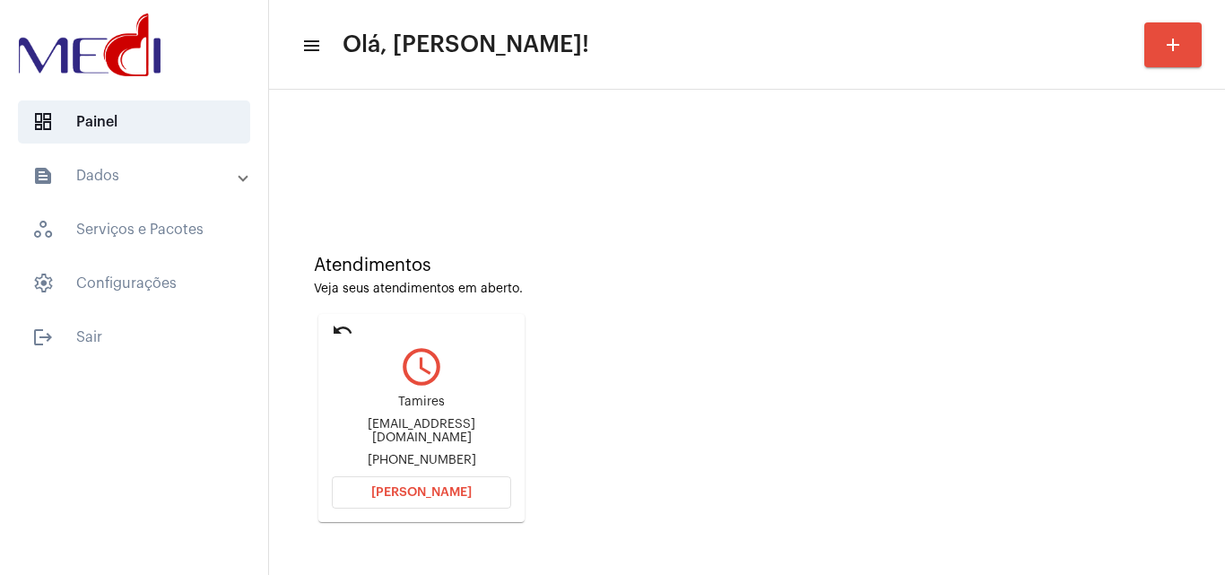
click at [406, 492] on span "Abrir Chamada" at bounding box center [421, 492] width 100 height 13
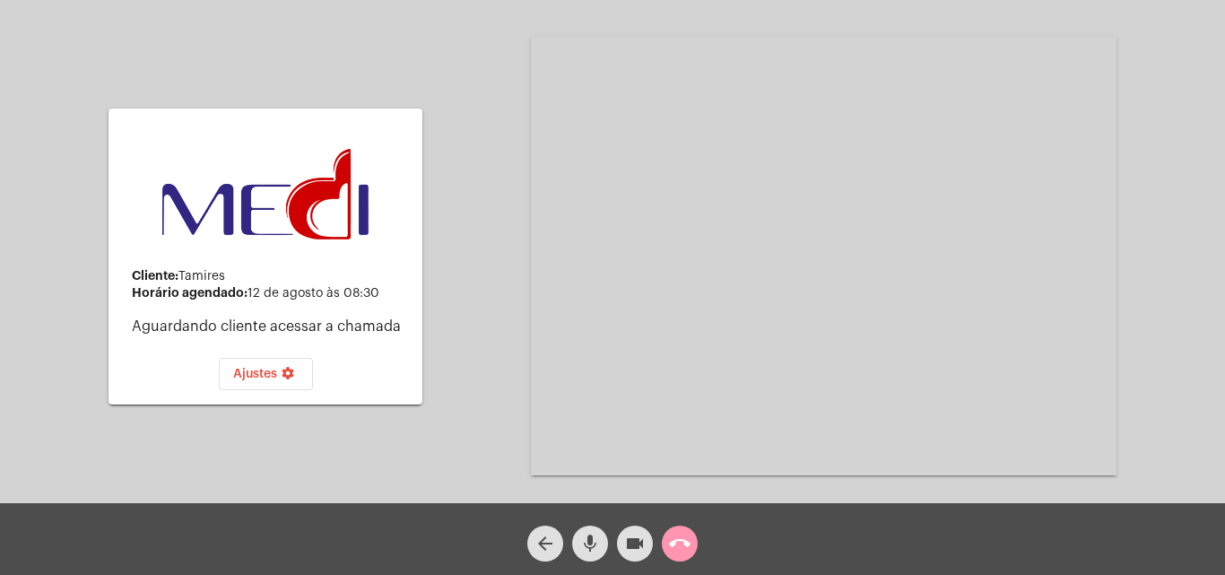
drag, startPoint x: 675, startPoint y: 541, endPoint x: 680, endPoint y: 529, distance: 12.5
click at [680, 529] on span "call_end" at bounding box center [680, 544] width 22 height 36
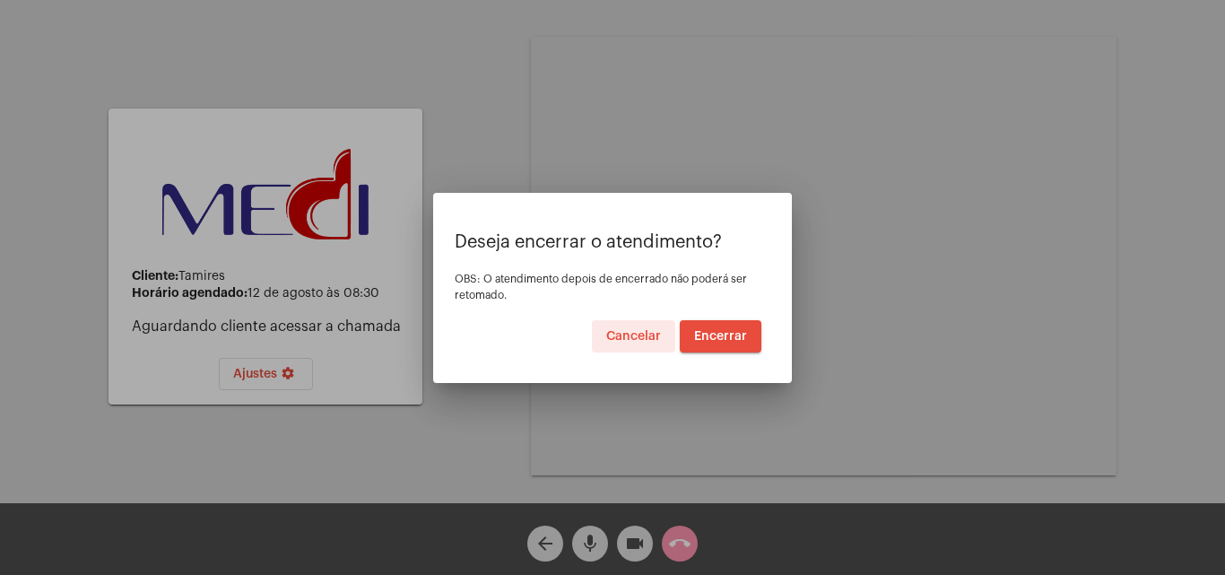
click at [714, 333] on span "Encerrar" at bounding box center [720, 336] width 53 height 13
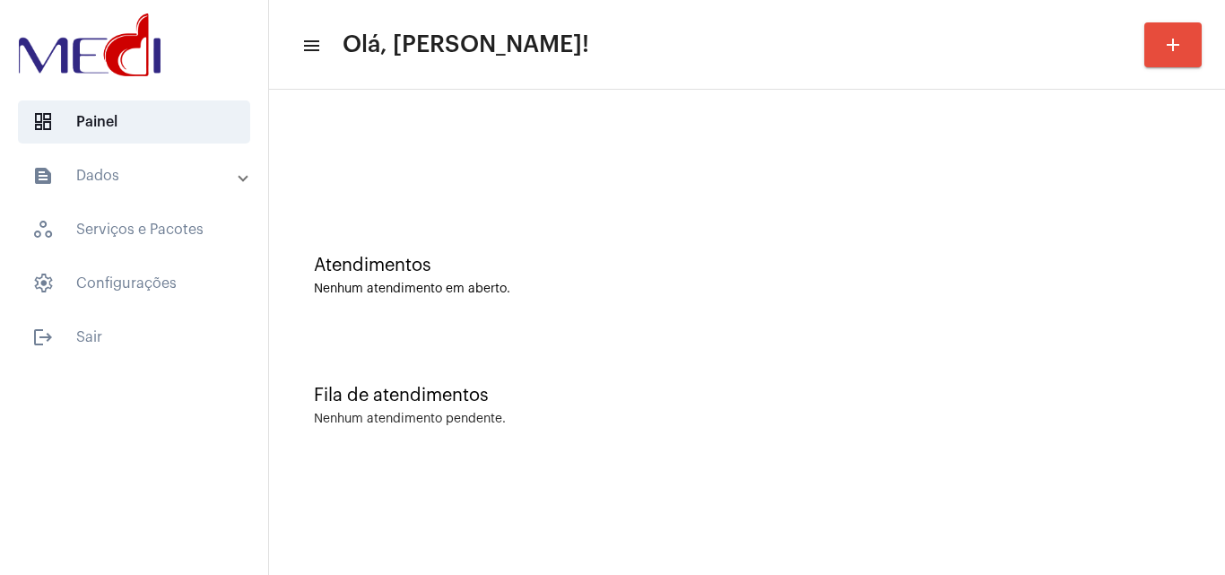
click at [1198, 398] on div "Fila de atendimentos Nenhum atendimento pendente." at bounding box center [747, 397] width 938 height 130
click at [1224, 460] on div "Atendimentos Nenhum atendimento em aberto. Fila de atendimentos Nenhum atendime…" at bounding box center [747, 280] width 956 height 381
click at [1195, 365] on div "Fila de atendimentos Nenhum atendimento pendente." at bounding box center [747, 397] width 938 height 130
click at [1024, 338] on div "Fila de atendimentos Nenhum atendimento pendente." at bounding box center [747, 397] width 938 height 130
